Goal: Find specific page/section

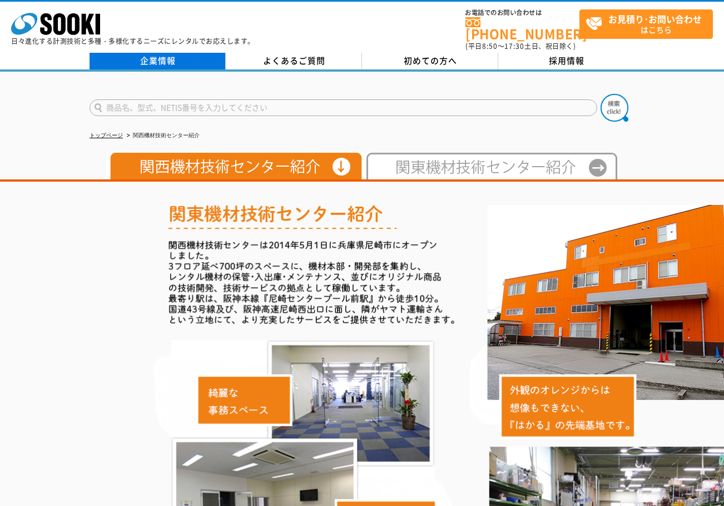
click at [137, 53] on link "企業情報" at bounding box center [157, 61] width 136 height 17
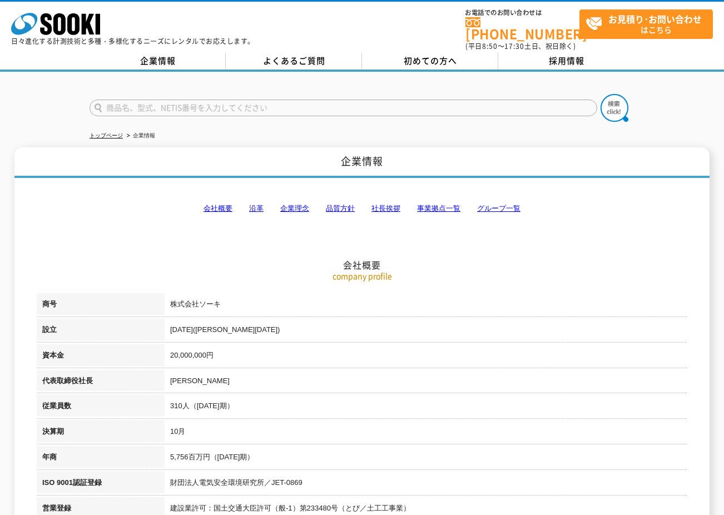
click at [446, 204] on link "事業拠点一覧" at bounding box center [438, 208] width 43 height 8
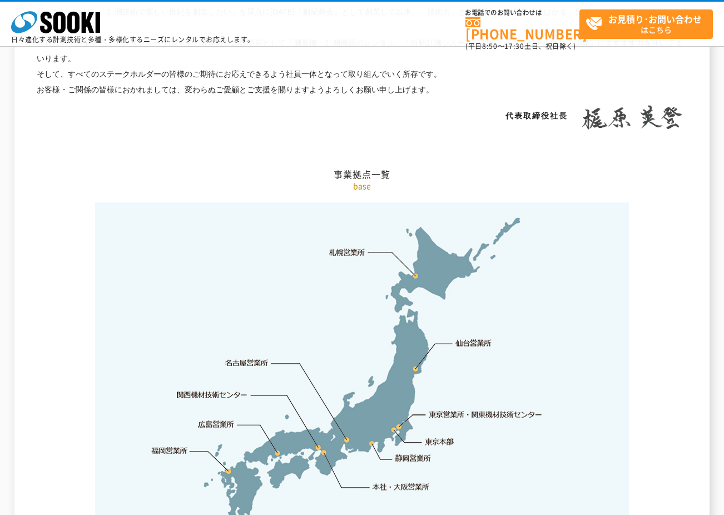
scroll to position [2232, 0]
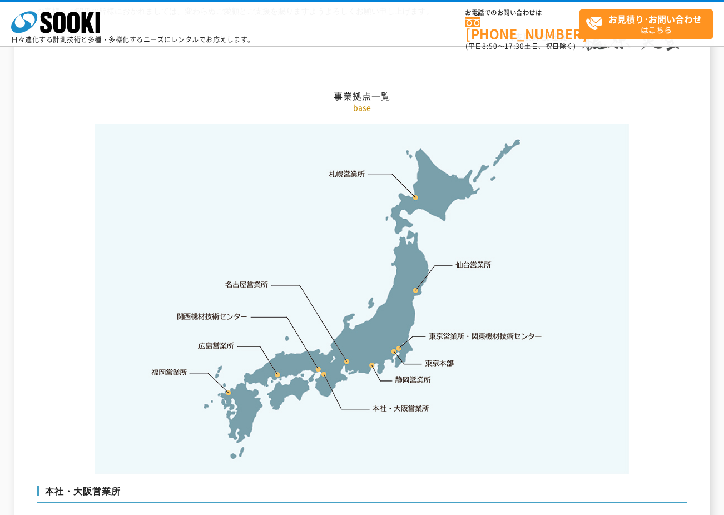
click at [203, 311] on link "関西機材技術センター" at bounding box center [212, 316] width 71 height 11
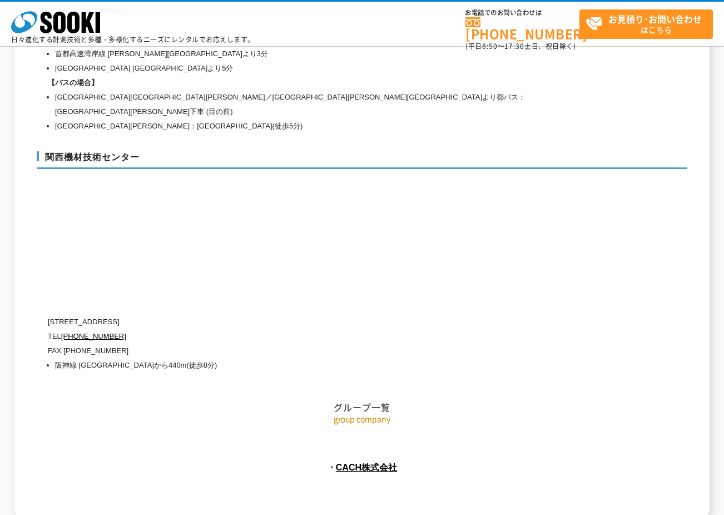
scroll to position [4925, 0]
